Goal: Transaction & Acquisition: Download file/media

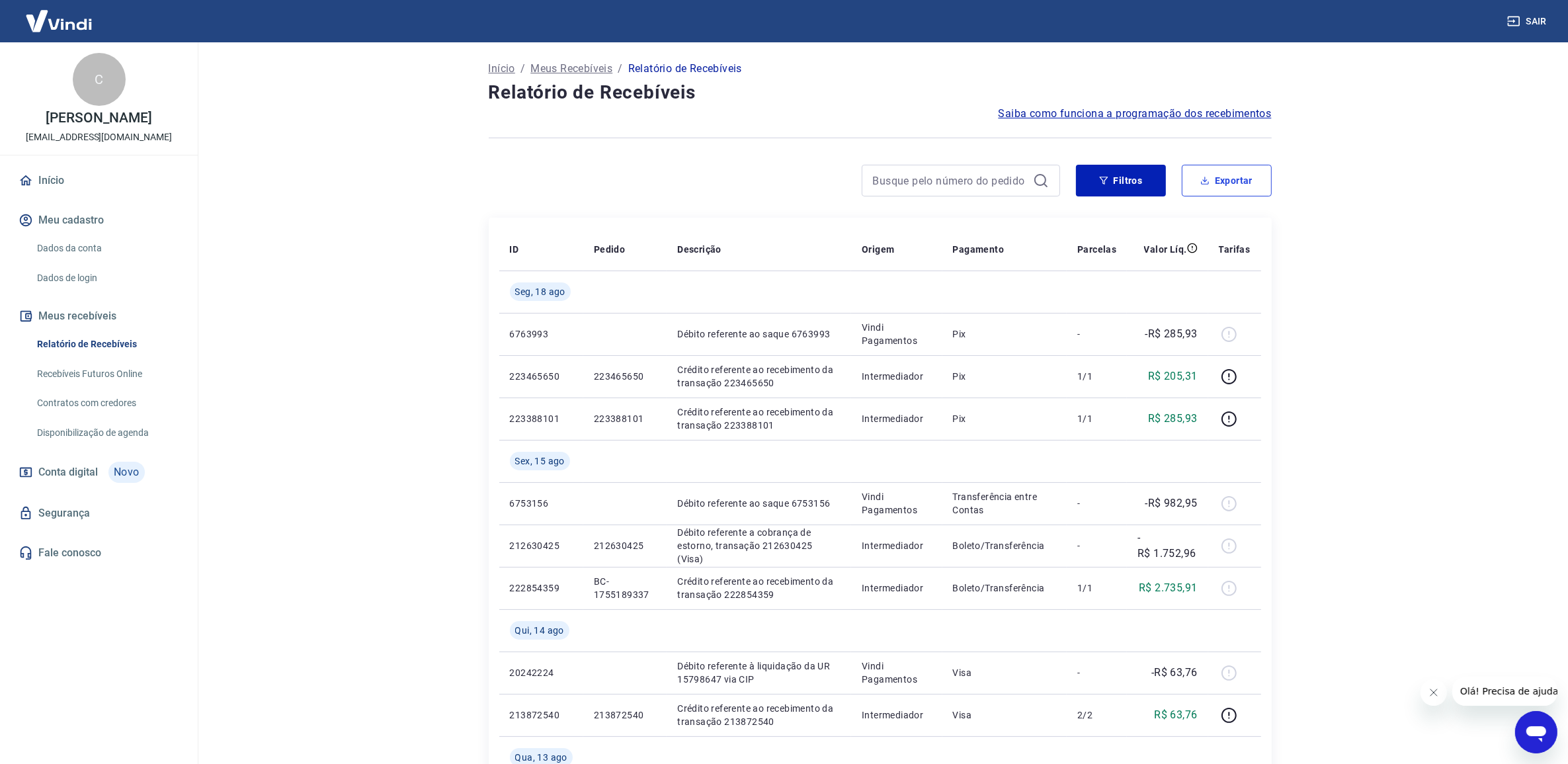
click at [1222, 174] on button "Exportar" at bounding box center [1226, 180] width 90 height 31
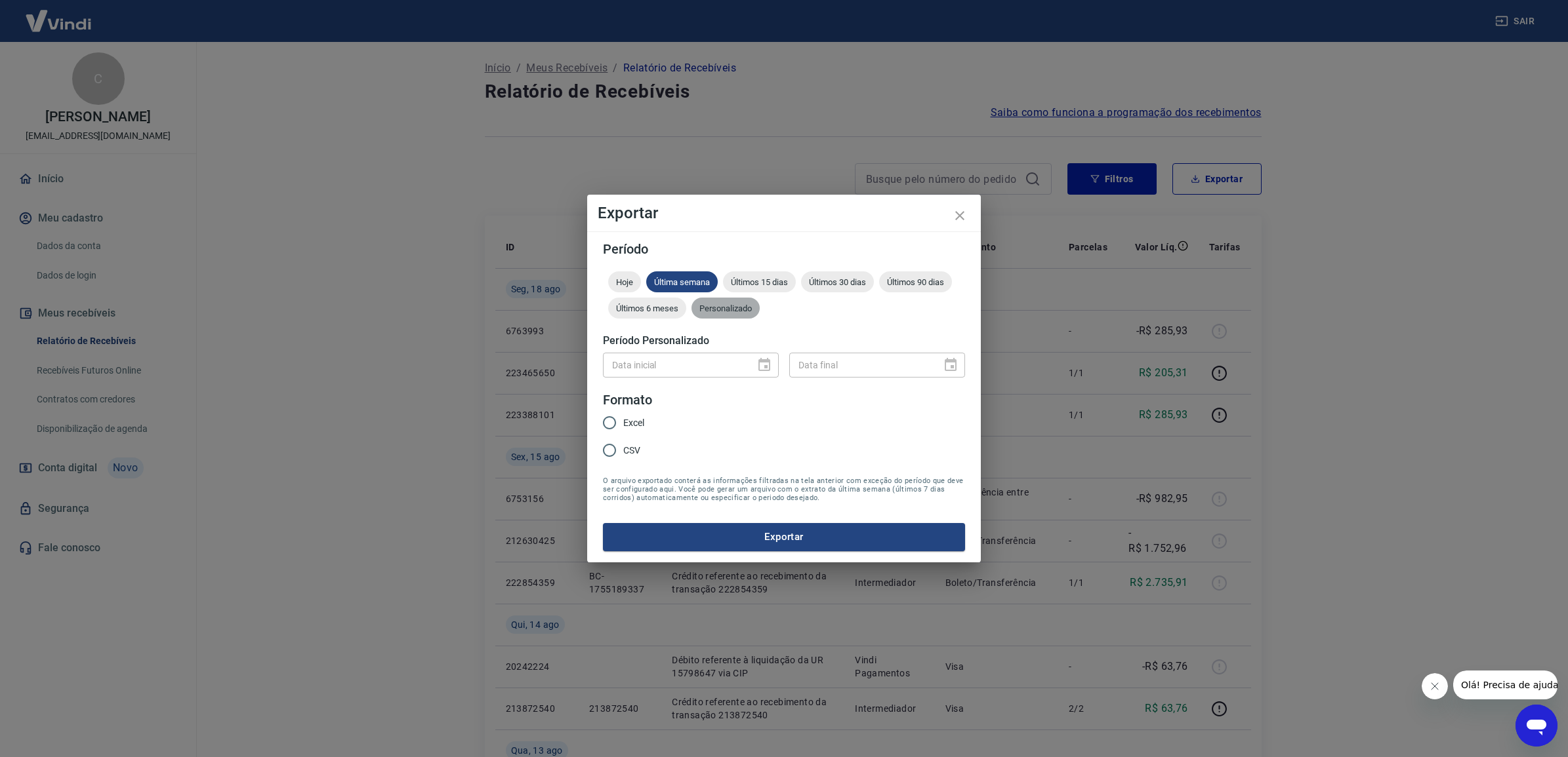
click at [742, 309] on span "Personalizado" at bounding box center [726, 308] width 68 height 10
click at [770, 363] on icon "Choose date" at bounding box center [764, 364] width 12 height 13
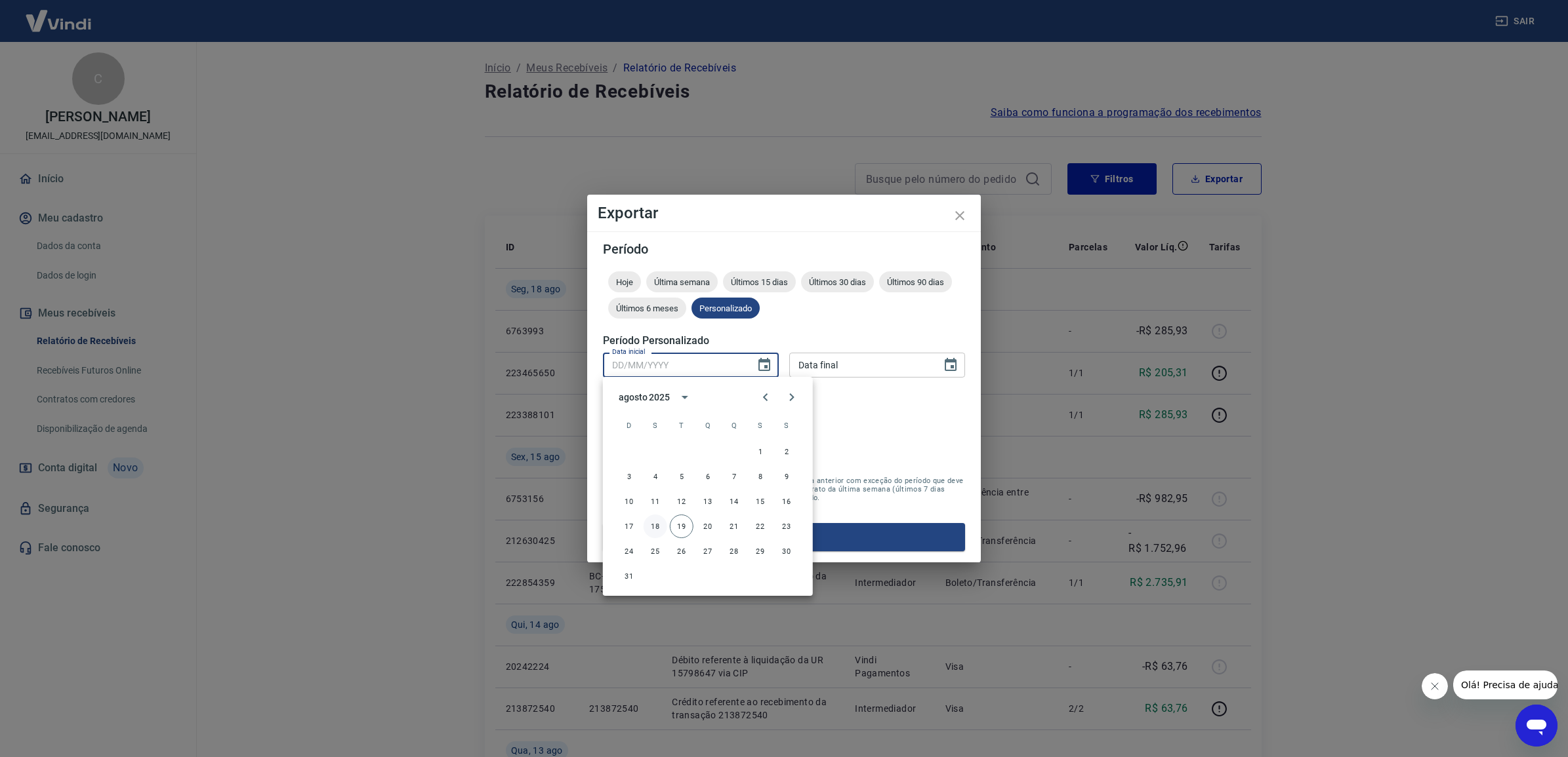
click at [659, 526] on button "18" at bounding box center [655, 526] width 24 height 24
type input "18/08/2025"
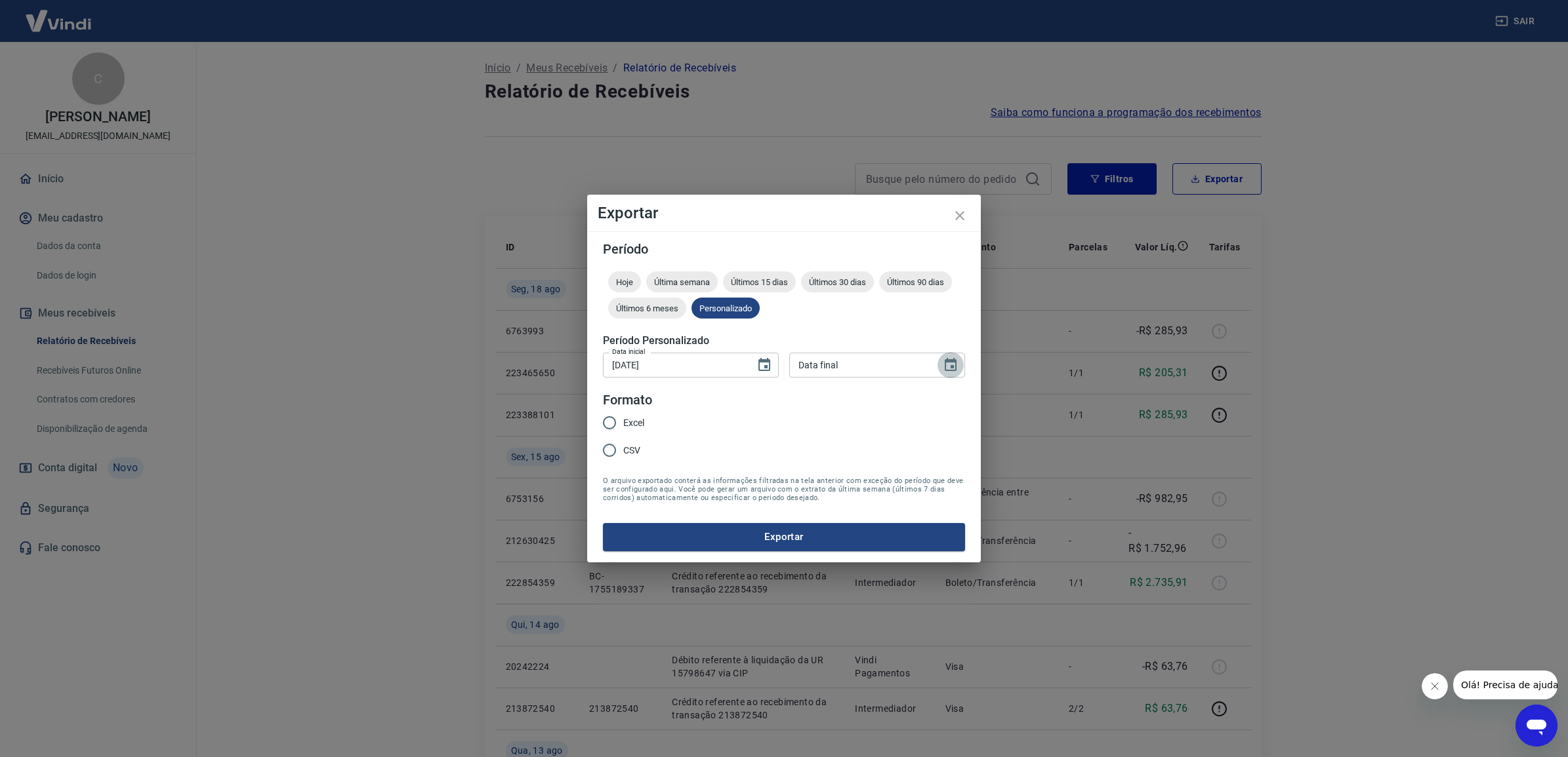
drag, startPoint x: 959, startPoint y: 362, endPoint x: 953, endPoint y: 374, distance: 13.4
click at [958, 362] on button "Choose date" at bounding box center [950, 365] width 27 height 27
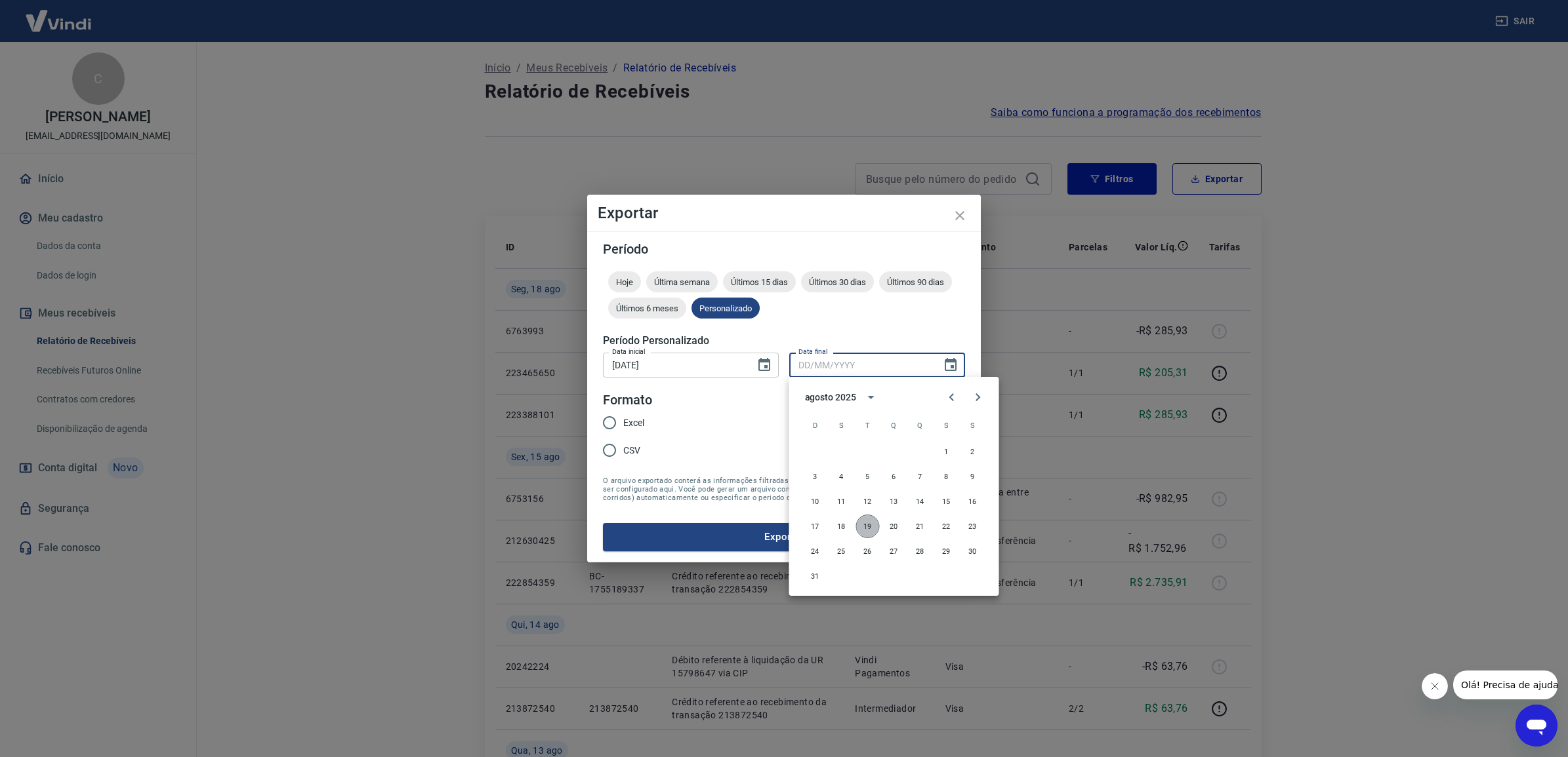
click at [860, 526] on button "19" at bounding box center [868, 526] width 24 height 24
type input "19/08/2025"
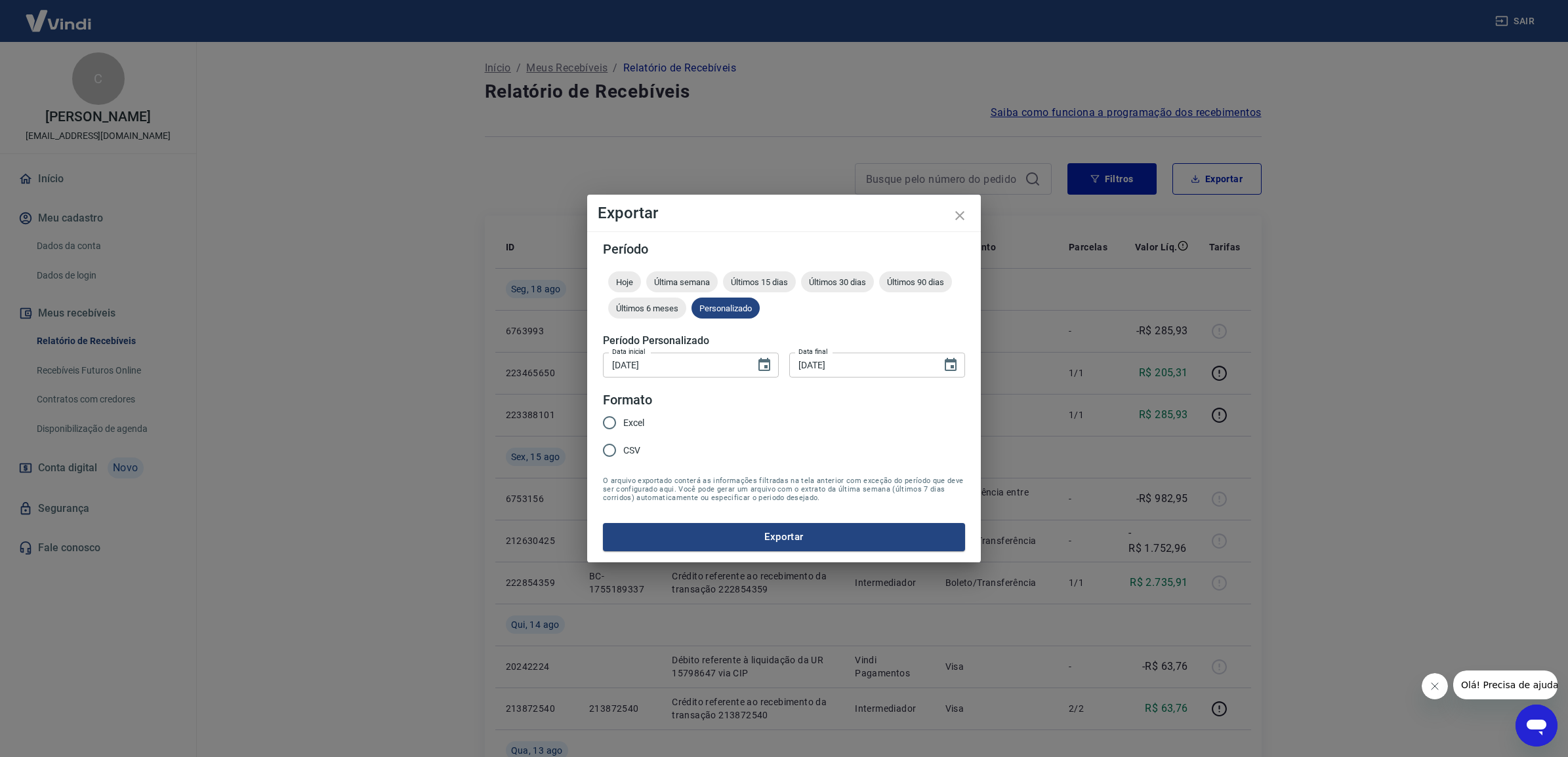
click at [634, 427] on span "Excel" at bounding box center [634, 423] width 21 height 14
click at [623, 427] on input "Excel" at bounding box center [609, 423] width 27 height 27
radio input "true"
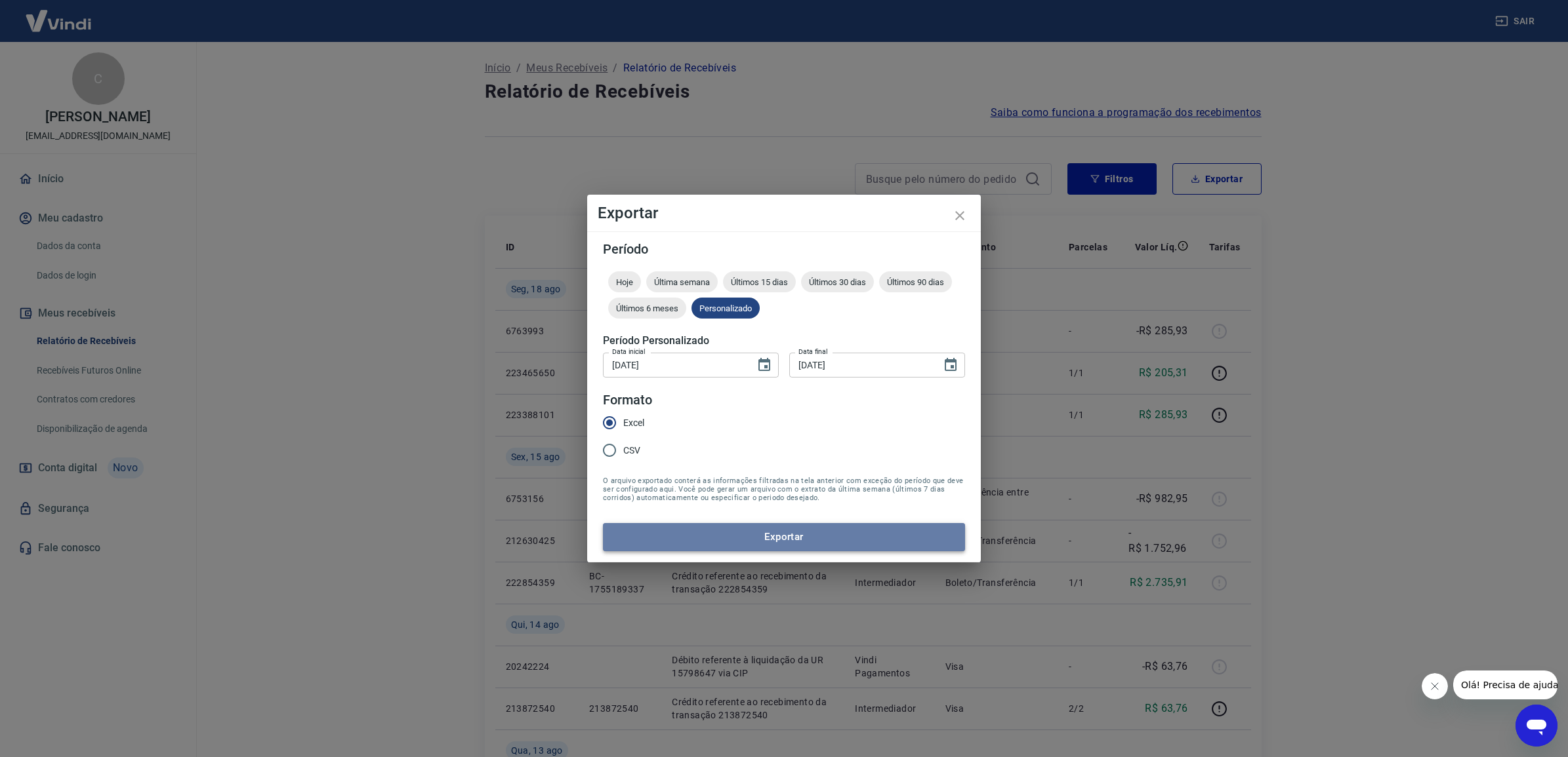
click at [763, 536] on button "Exportar" at bounding box center [784, 537] width 362 height 27
